Goal: Task Accomplishment & Management: Manage account settings

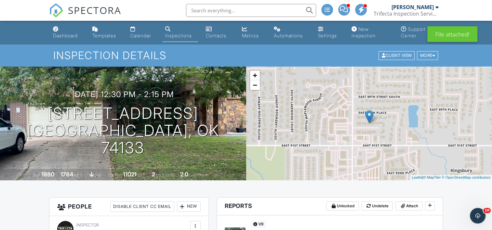
click at [184, 32] on link "Inspections" at bounding box center [180, 32] width 36 height 19
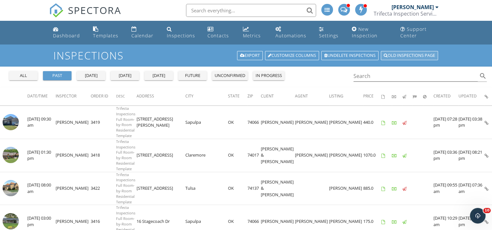
click at [411, 56] on link "Old inspections page" at bounding box center [409, 55] width 57 height 9
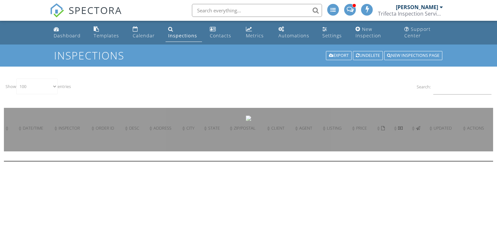
select select "100"
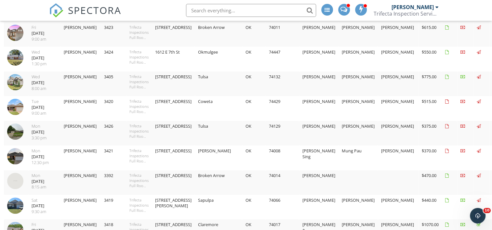
scroll to position [130, 0]
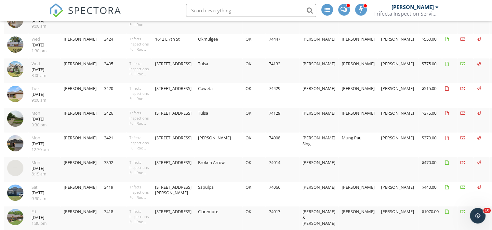
click at [17, 91] on img at bounding box center [15, 94] width 16 height 16
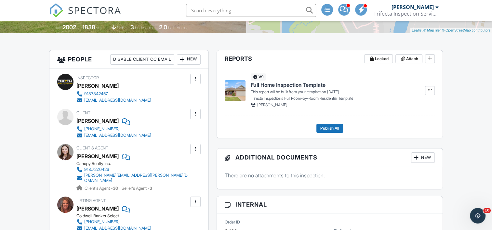
scroll to position [156, 0]
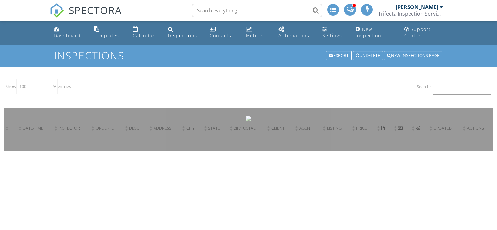
select select "100"
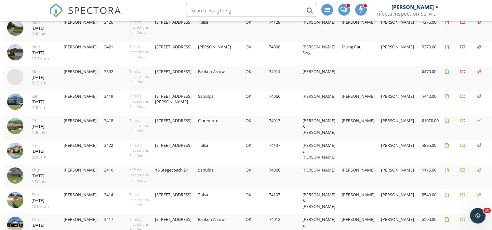
scroll to position [238, 0]
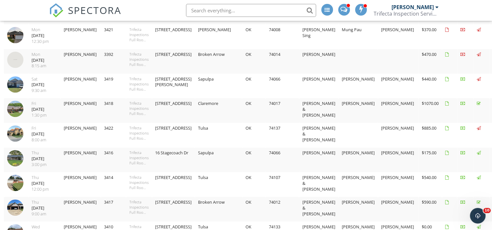
click at [14, 84] on img at bounding box center [15, 84] width 16 height 16
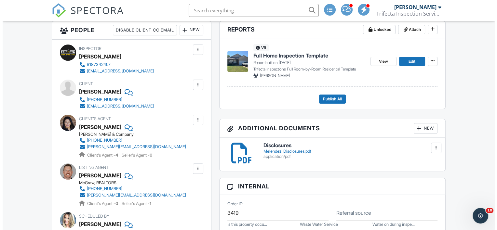
scroll to position [178, 0]
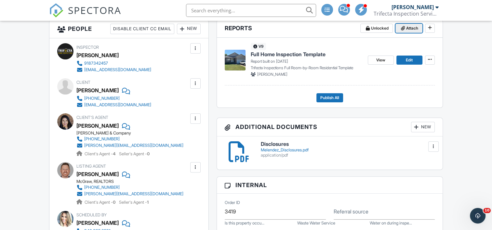
click at [408, 26] on span "Attach" at bounding box center [412, 28] width 12 height 6
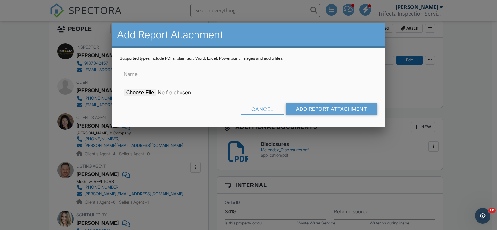
click at [141, 91] on input "file" at bounding box center [178, 93] width 110 height 8
type input "C:\fakepath\ODAFF - Melendez.pdf"
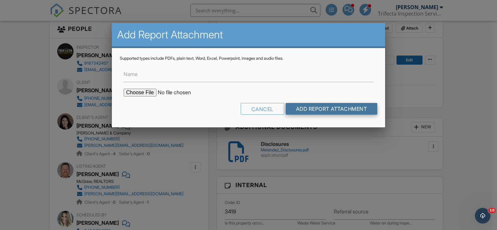
click at [325, 110] on input "Add Report Attachment" at bounding box center [331, 109] width 92 height 12
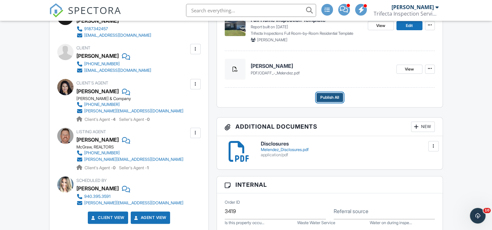
click at [330, 99] on span "Publish All" at bounding box center [329, 97] width 19 height 6
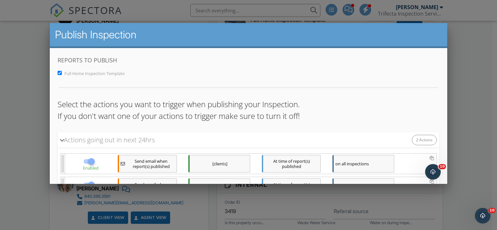
scroll to position [54, 0]
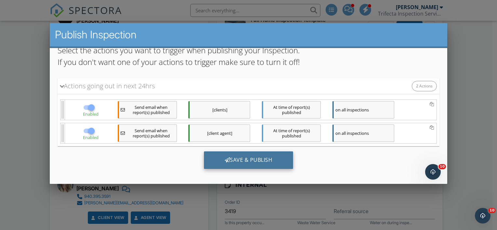
click at [251, 158] on div "Save & Publish" at bounding box center [247, 160] width 89 height 18
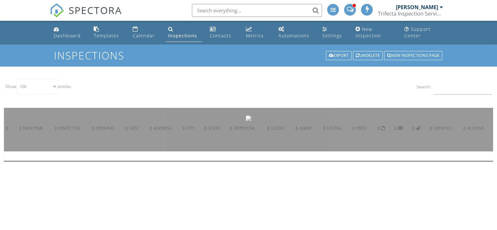
select select "100"
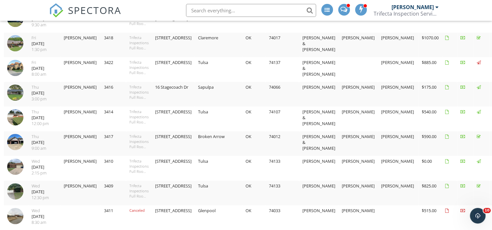
scroll to position [307, 0]
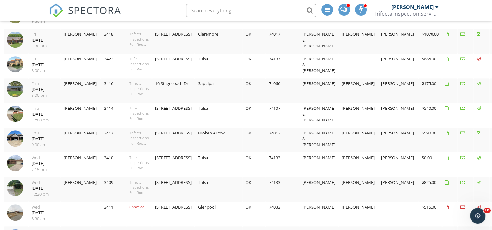
click at [12, 64] on img at bounding box center [15, 64] width 16 height 16
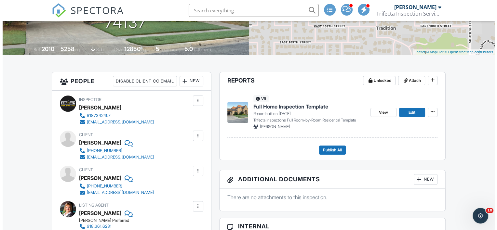
scroll to position [147, 0]
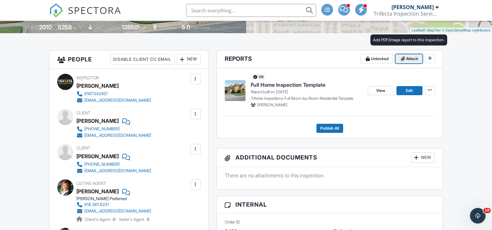
click at [412, 58] on span "Attach" at bounding box center [412, 59] width 12 height 6
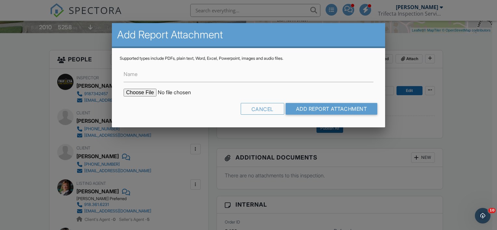
click at [138, 93] on input "file" at bounding box center [178, 93] width 110 height 8
type input "C:\fakepath\[PERSON_NAME].pdf"
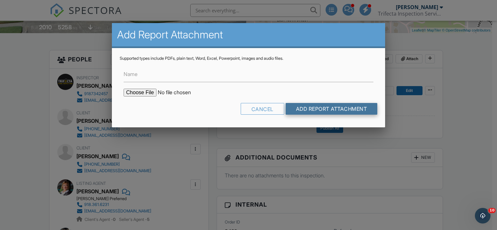
click at [333, 108] on input "Add Report Attachment" at bounding box center [331, 109] width 92 height 12
